Goal: Find specific page/section: Find specific page/section

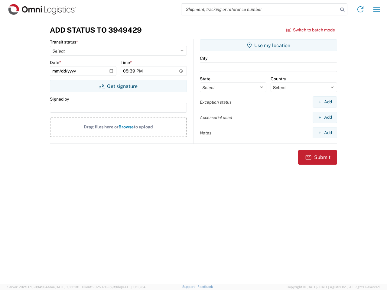
click at [260, 9] on input "search" at bounding box center [259, 9] width 157 height 11
click at [342, 10] on icon at bounding box center [342, 9] width 8 height 8
click at [361, 9] on icon at bounding box center [361, 10] width 10 height 10
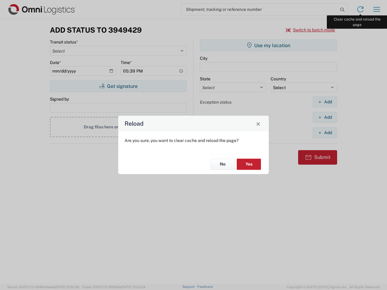
click at [377, 9] on div "Reload Are you sure, you want to clear cache and reload the page? No Yes" at bounding box center [193, 145] width 387 height 290
click at [311, 30] on div "Reload Are you sure, you want to clear cache and reload the page? No Yes" at bounding box center [193, 145] width 387 height 290
click at [118, 86] on div "Reload Are you sure, you want to clear cache and reload the page? No Yes" at bounding box center [193, 145] width 387 height 290
click at [269, 45] on div "Reload Are you sure, you want to clear cache and reload the page? No Yes" at bounding box center [193, 145] width 387 height 290
click at [325, 102] on div "Reload Are you sure, you want to clear cache and reload the page? No Yes" at bounding box center [193, 145] width 387 height 290
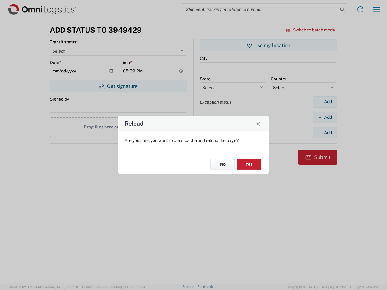
click at [325, 117] on div "Reload Are you sure, you want to clear cache and reload the page? No Yes" at bounding box center [193, 145] width 387 height 290
click at [325, 133] on div "Reload Are you sure, you want to clear cache and reload the page? No Yes" at bounding box center [193, 145] width 387 height 290
